Goal: Task Accomplishment & Management: Complete application form

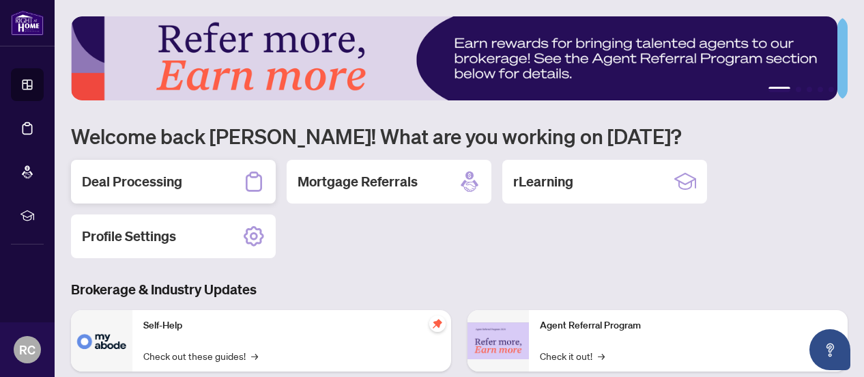
click at [187, 169] on div "Deal Processing" at bounding box center [173, 182] width 205 height 44
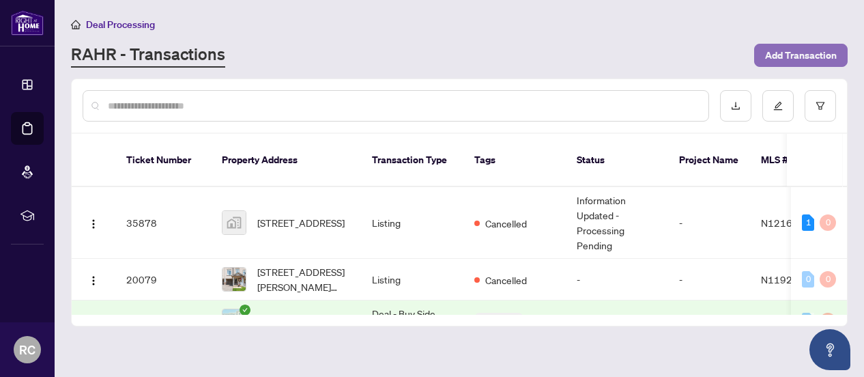
click at [799, 61] on span "Add Transaction" at bounding box center [801, 55] width 72 height 22
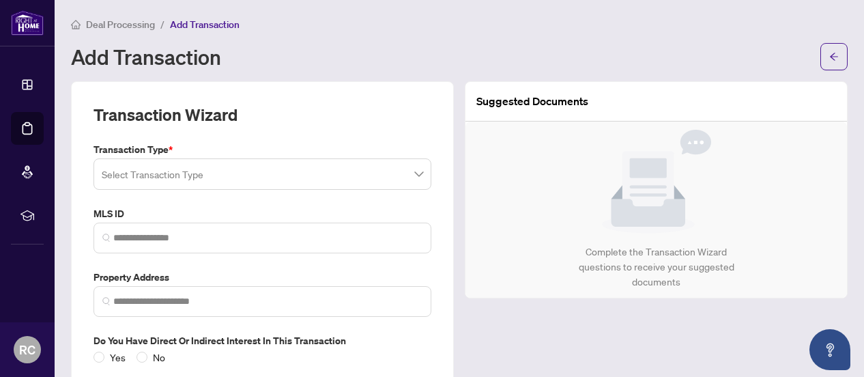
click at [371, 181] on input "search" at bounding box center [256, 176] width 309 height 30
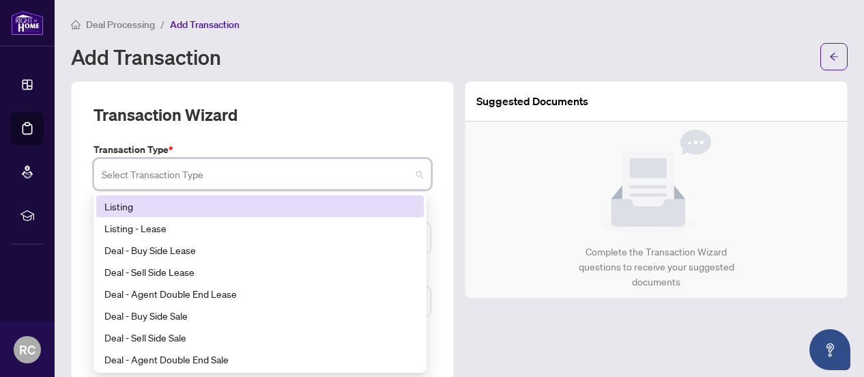
click at [170, 199] on div "Listing" at bounding box center [259, 206] width 311 height 15
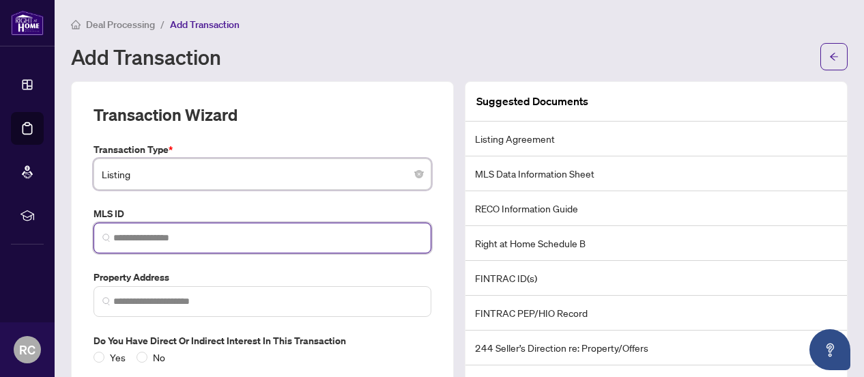
click at [240, 234] on input "search" at bounding box center [267, 238] width 309 height 14
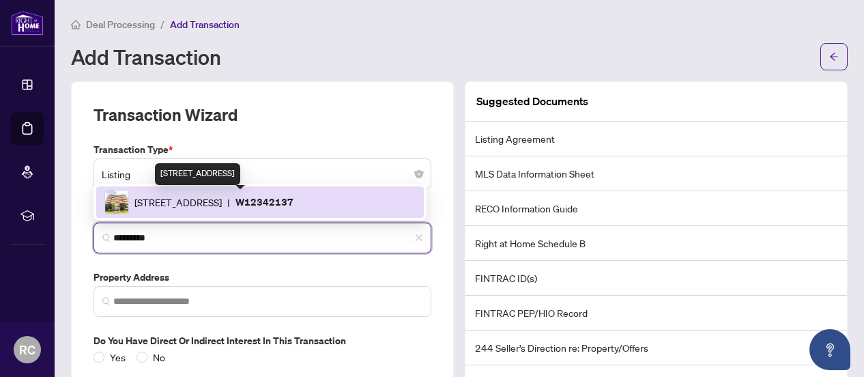
click at [222, 202] on span "[STREET_ADDRESS]" at bounding box center [177, 202] width 87 height 15
type input "*********"
type input "**********"
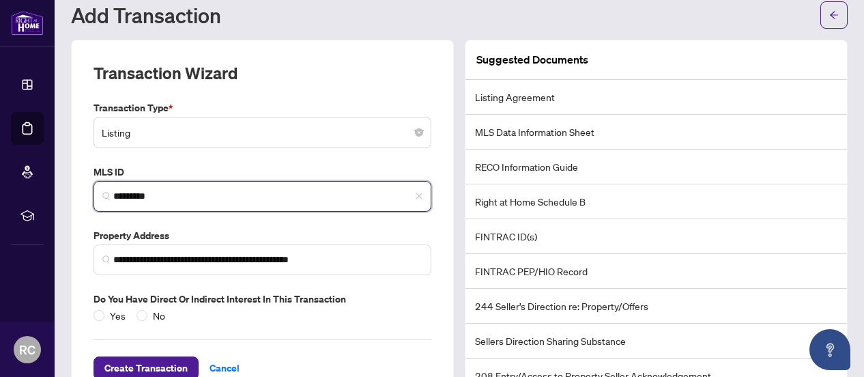
scroll to position [81, 0]
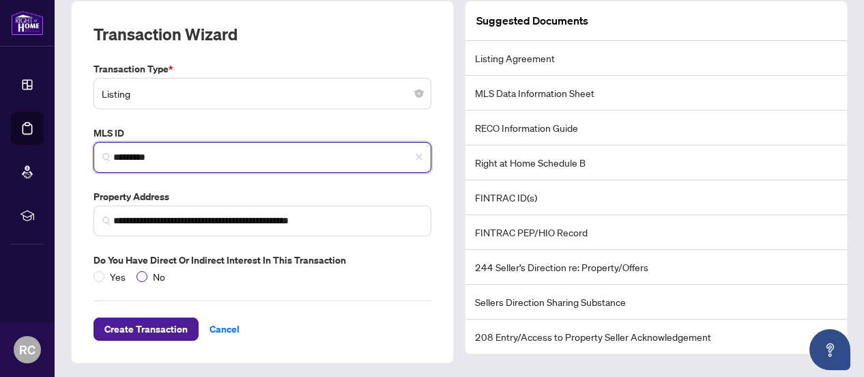
type input "*********"
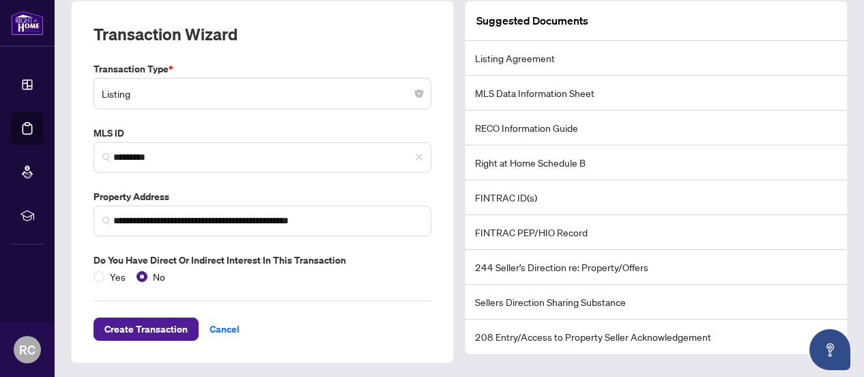
click at [526, 58] on li "Listing Agreement" at bounding box center [657, 58] width 382 height 35
click at [147, 328] on span "Create Transaction" at bounding box center [145, 329] width 83 height 22
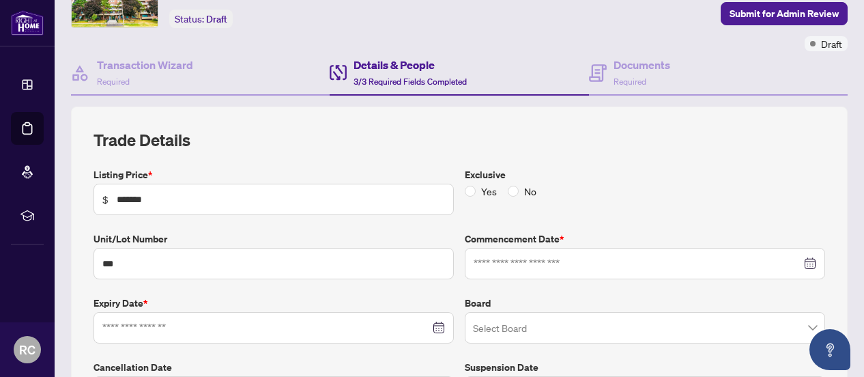
type input "**********"
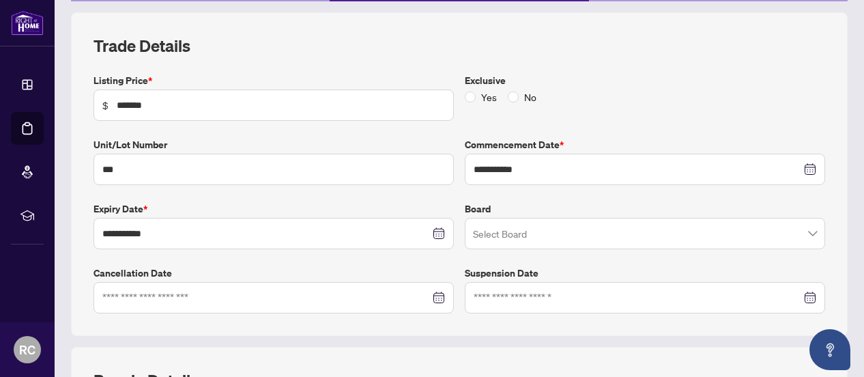
scroll to position [216, 0]
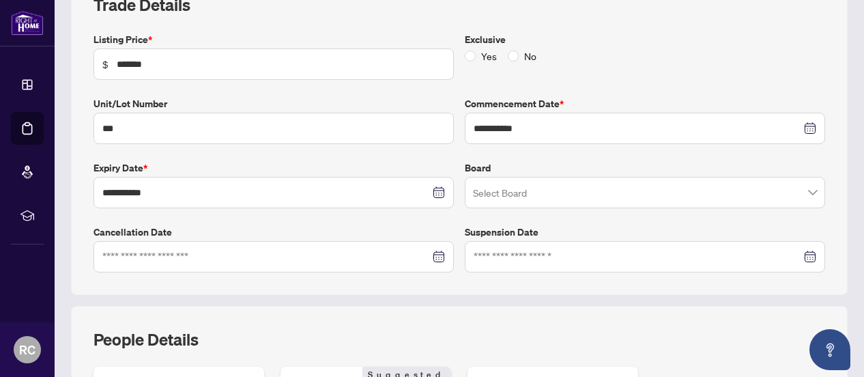
click at [794, 192] on input "search" at bounding box center [639, 195] width 332 height 30
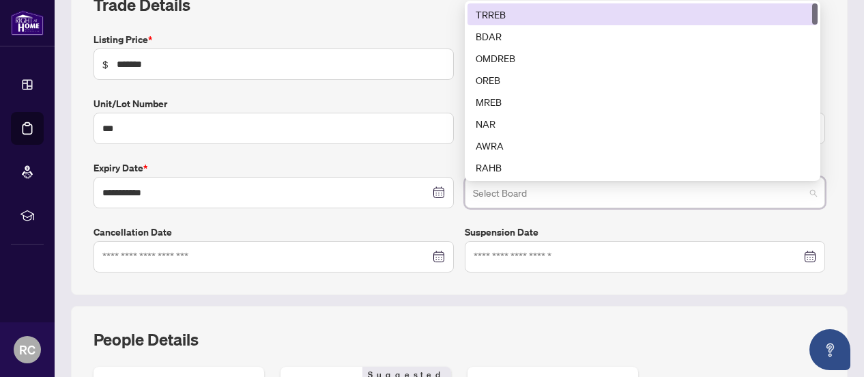
click at [560, 7] on div "TRREB" at bounding box center [643, 14] width 334 height 15
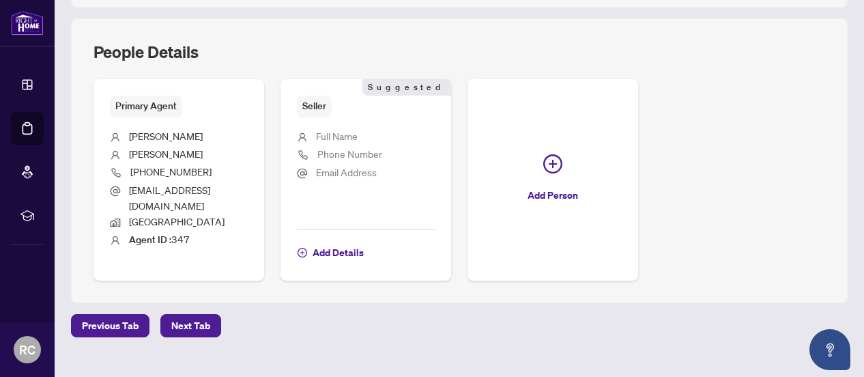
scroll to position [509, 0]
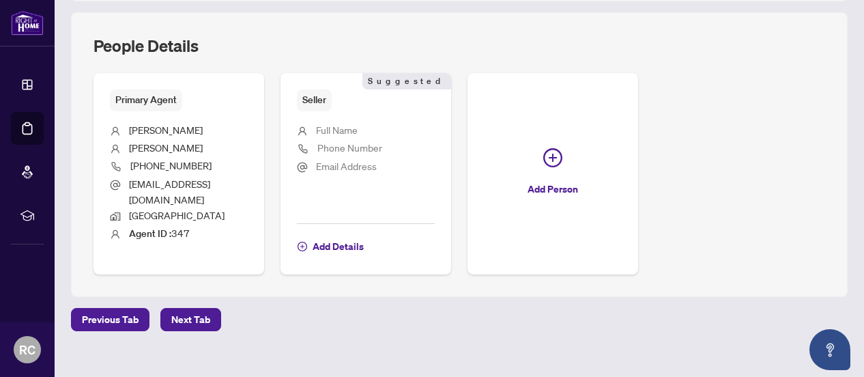
click at [358, 126] on span "Full Name" at bounding box center [337, 130] width 42 height 12
click at [364, 236] on span "Add Details" at bounding box center [338, 247] width 51 height 22
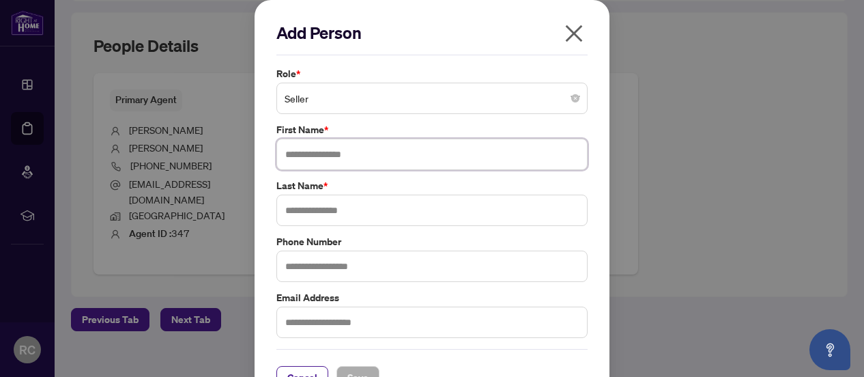
click at [347, 159] on input "text" at bounding box center [431, 154] width 311 height 31
type input "********"
click at [336, 211] on input "text" at bounding box center [431, 210] width 311 height 31
type input "**********"
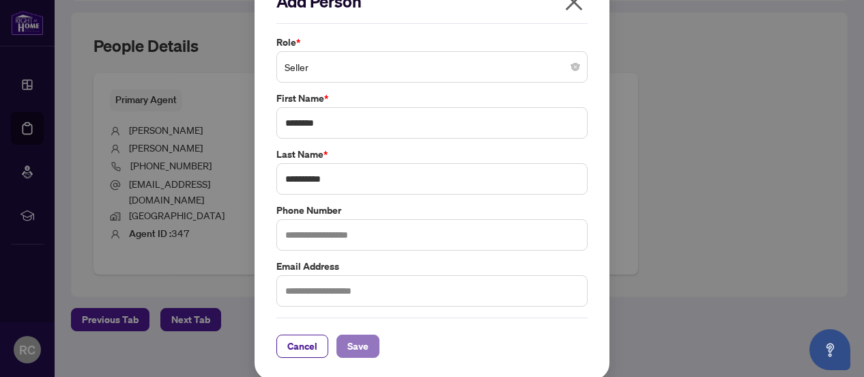
click at [348, 342] on span "Save" at bounding box center [357, 346] width 21 height 22
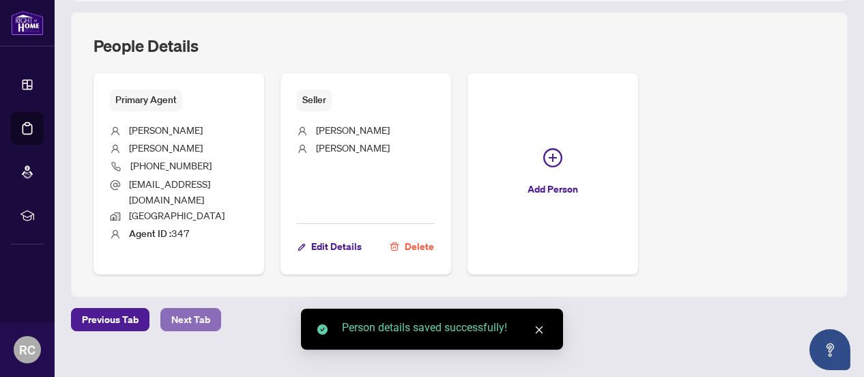
click at [197, 309] on span "Next Tab" at bounding box center [190, 320] width 39 height 22
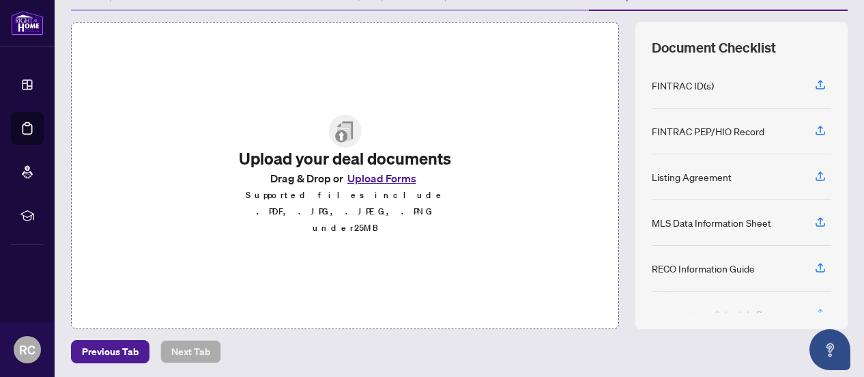
scroll to position [186, 0]
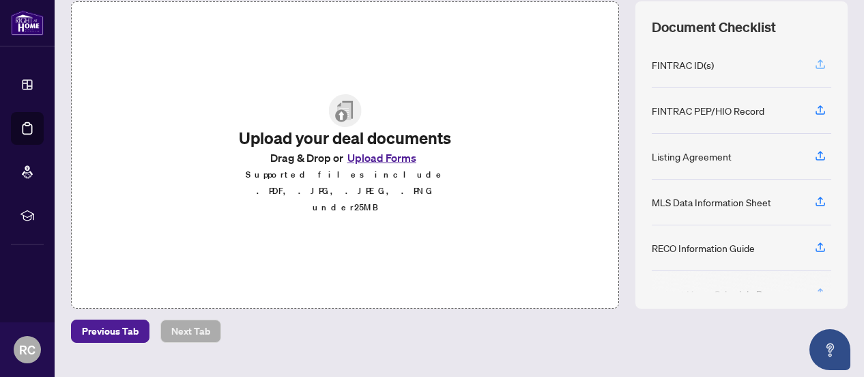
click at [814, 59] on icon "button" at bounding box center [820, 64] width 12 height 12
click at [818, 197] on icon "button" at bounding box center [820, 200] width 5 height 7
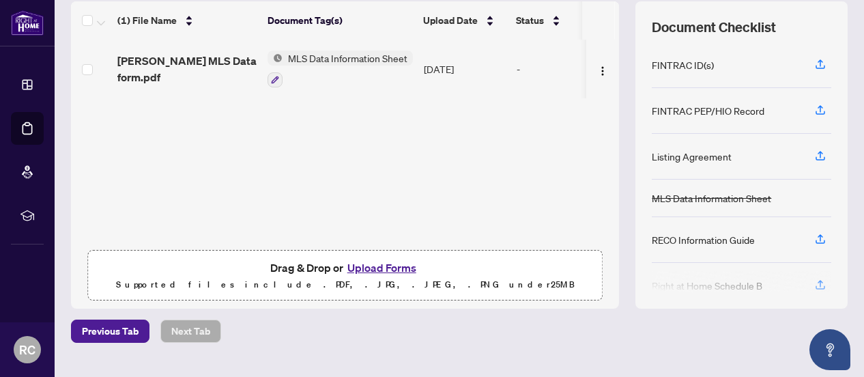
click at [371, 266] on button "Upload Forms" at bounding box center [381, 268] width 77 height 18
click at [814, 159] on span "button" at bounding box center [820, 156] width 12 height 22
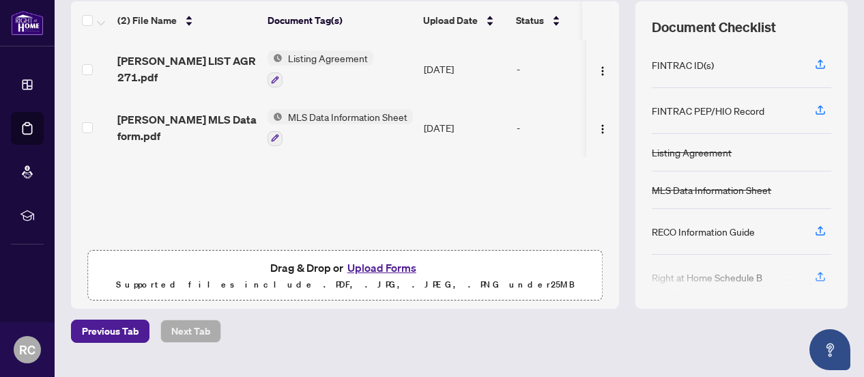
click at [375, 268] on button "Upload Forms" at bounding box center [381, 268] width 77 height 18
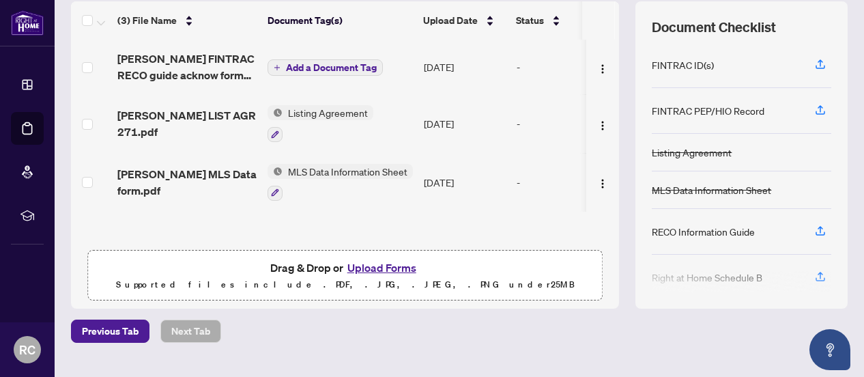
click at [283, 66] on button "Add a Document Tag" at bounding box center [325, 67] width 115 height 16
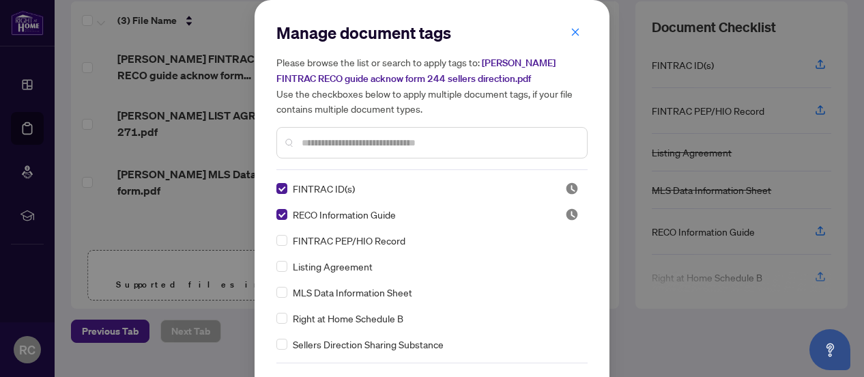
click at [444, 135] on input "text" at bounding box center [439, 142] width 274 height 15
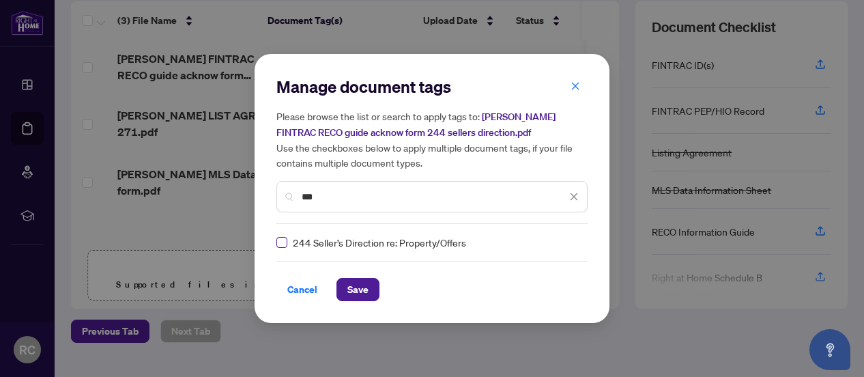
type input "***"
click at [364, 291] on span "Save" at bounding box center [357, 290] width 21 height 22
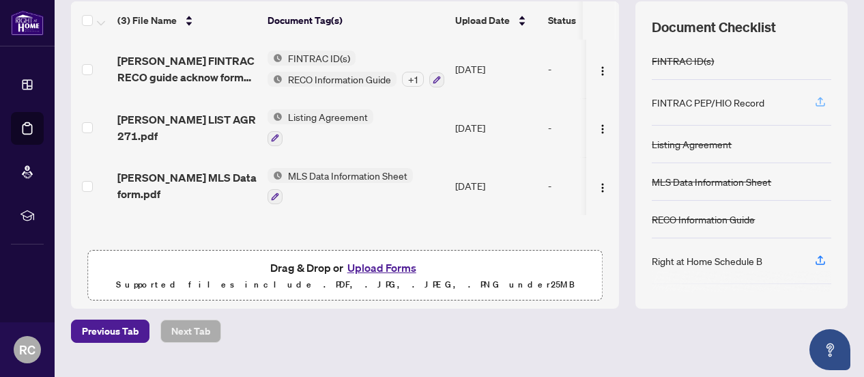
click at [818, 98] on icon "button" at bounding box center [820, 100] width 5 height 7
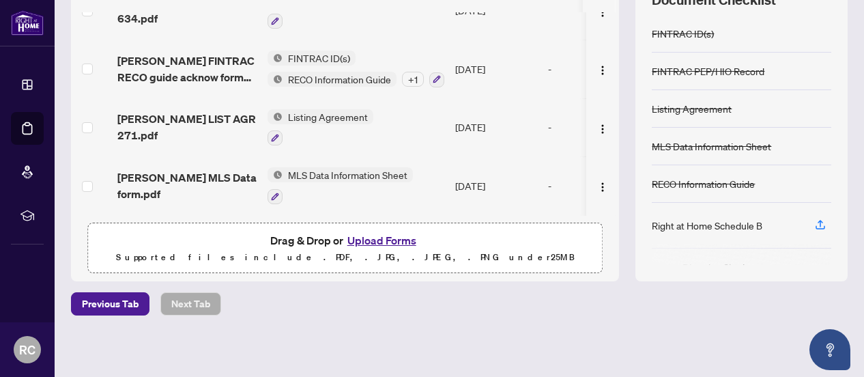
scroll to position [0, 0]
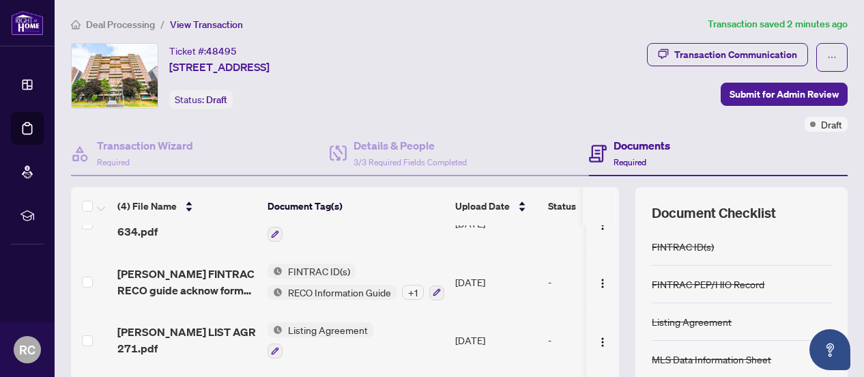
click at [560, 28] on ol "Deal Processing / View Transaction" at bounding box center [386, 24] width 631 height 16
click at [777, 87] on span "Submit for Admin Review" at bounding box center [784, 94] width 109 height 22
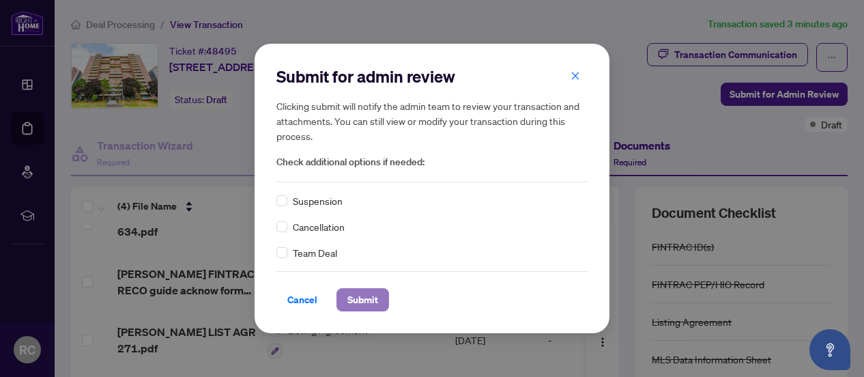
click at [365, 291] on span "Submit" at bounding box center [362, 300] width 31 height 22
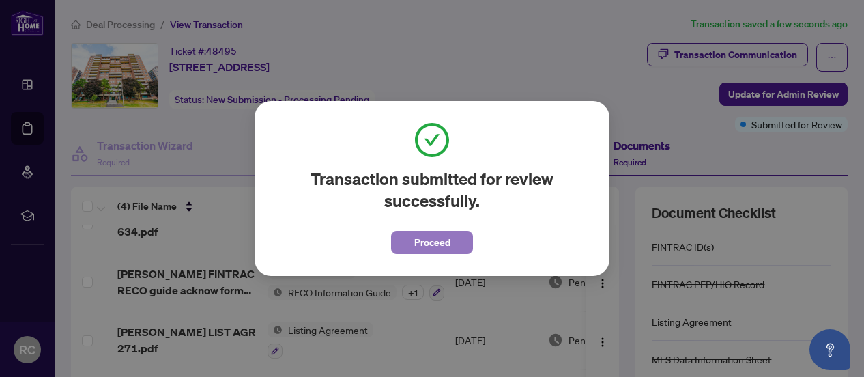
click at [444, 244] on span "Proceed" at bounding box center [432, 242] width 36 height 22
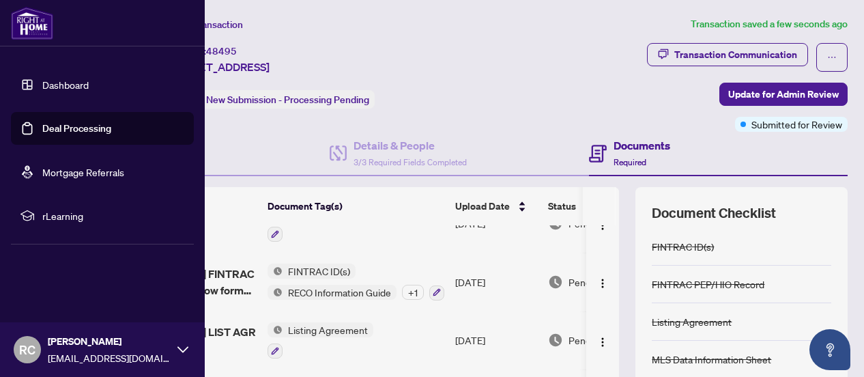
click at [23, 23] on img at bounding box center [32, 23] width 42 height 33
